Goal: Use online tool/utility: Use online tool/utility

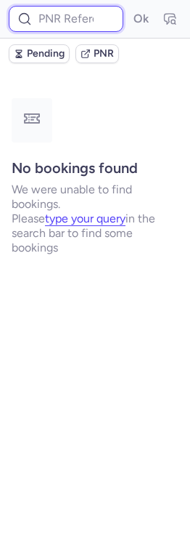
click at [65, 17] on input at bounding box center [66, 19] width 115 height 26
paste input "CPGIFS"
type input "CPGIFS"
click at [129, 7] on button "Ok" at bounding box center [140, 18] width 23 height 23
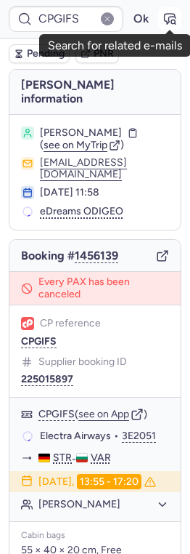
click at [167, 26] on button "button" at bounding box center [169, 18] width 23 height 23
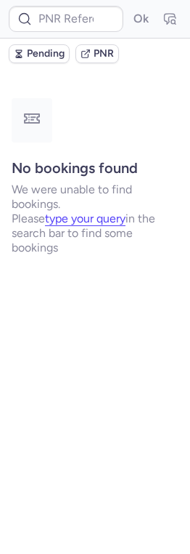
type input "CPGIFS"
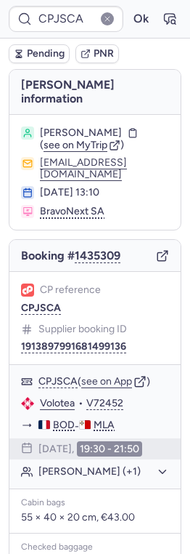
type input "CPPWY8"
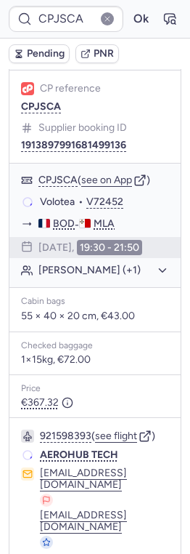
scroll to position [201, 0]
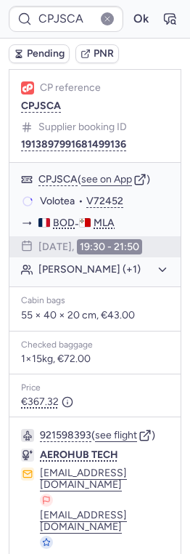
type input "CPPWY8"
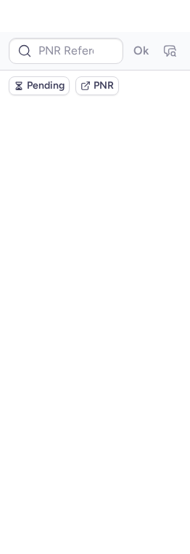
scroll to position [0, 0]
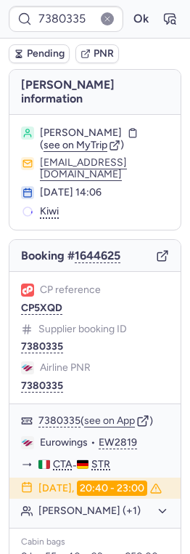
type input "CPB6S8"
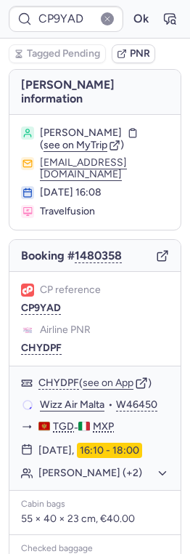
type input "CPOFCU"
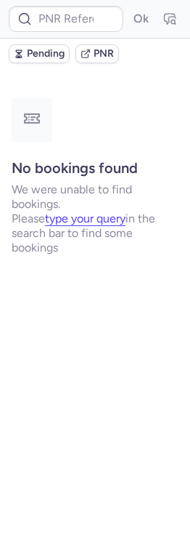
type input "CPGIFS"
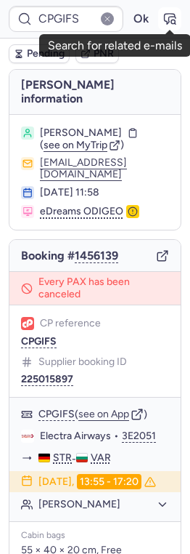
click at [174, 19] on icon "button" at bounding box center [170, 19] width 15 height 15
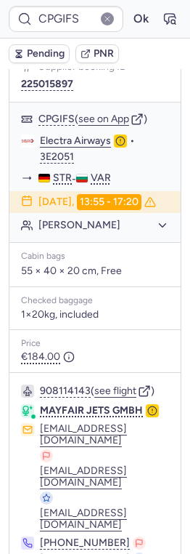
scroll to position [344, 0]
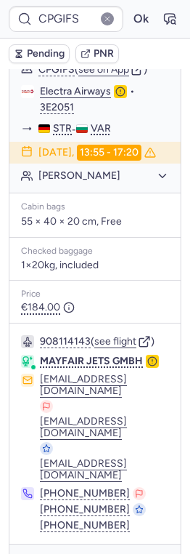
click at [76, 544] on div "Specific conditions" at bounding box center [94, 564] width 171 height 41
click at [84, 553] on span "Specific conditions" at bounding box center [101, 564] width 78 height 10
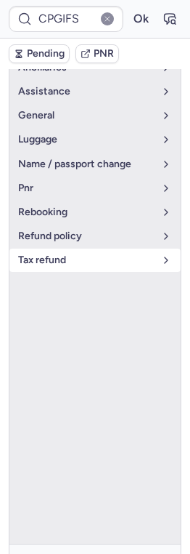
click at [73, 248] on button "tax refund" at bounding box center [94, 259] width 171 height 23
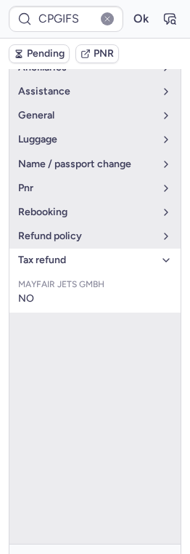
click at [73, 248] on button "tax refund" at bounding box center [94, 259] width 171 height 23
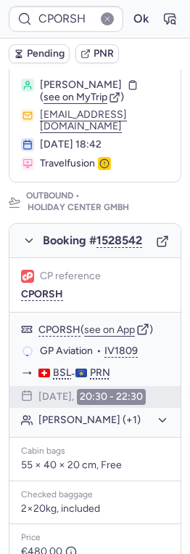
scroll to position [209, 0]
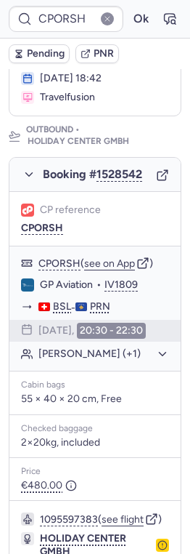
type input "CP3M7B"
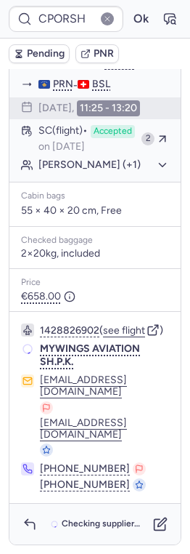
scroll to position [440, 0]
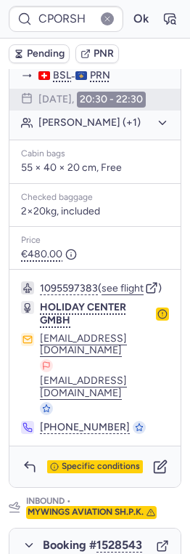
type input "CP3M7B"
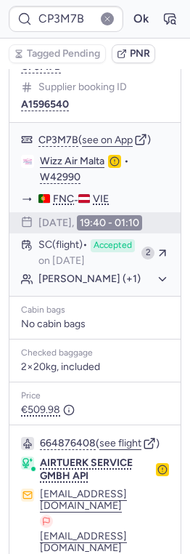
scroll to position [1089, 0]
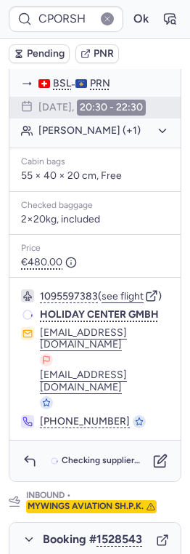
type input "CP3M7B"
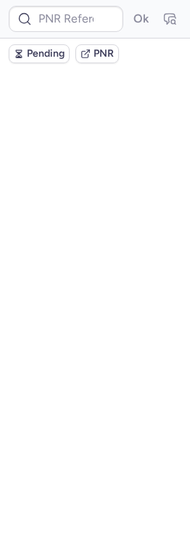
scroll to position [0, 0]
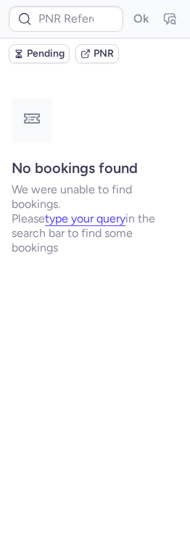
type input "CPB6S8"
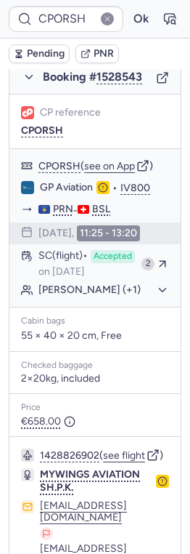
scroll to position [985, 0]
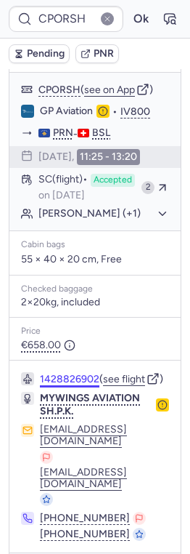
type input "CPPSQK"
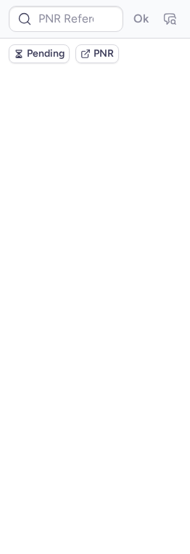
scroll to position [0, 0]
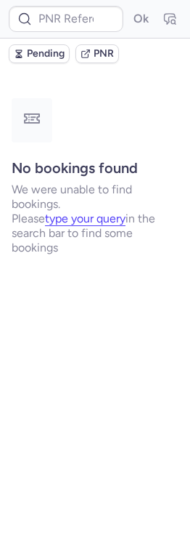
type input "CPB6S8"
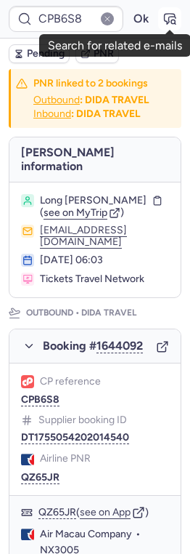
click at [165, 18] on icon "button" at bounding box center [170, 19] width 15 height 15
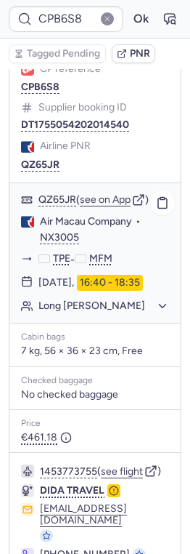
scroll to position [313, 0]
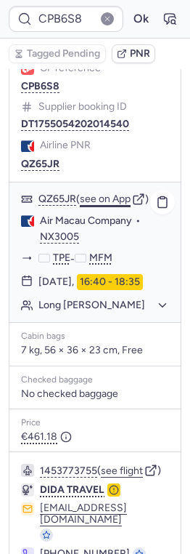
click at [99, 193] on button "see on App" at bounding box center [105, 199] width 51 height 12
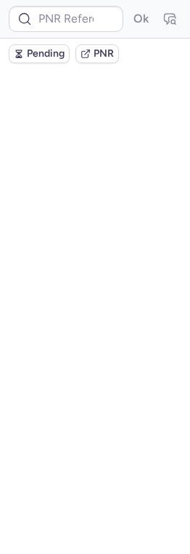
scroll to position [0, 0]
